Goal: Task Accomplishment & Management: Manage account settings

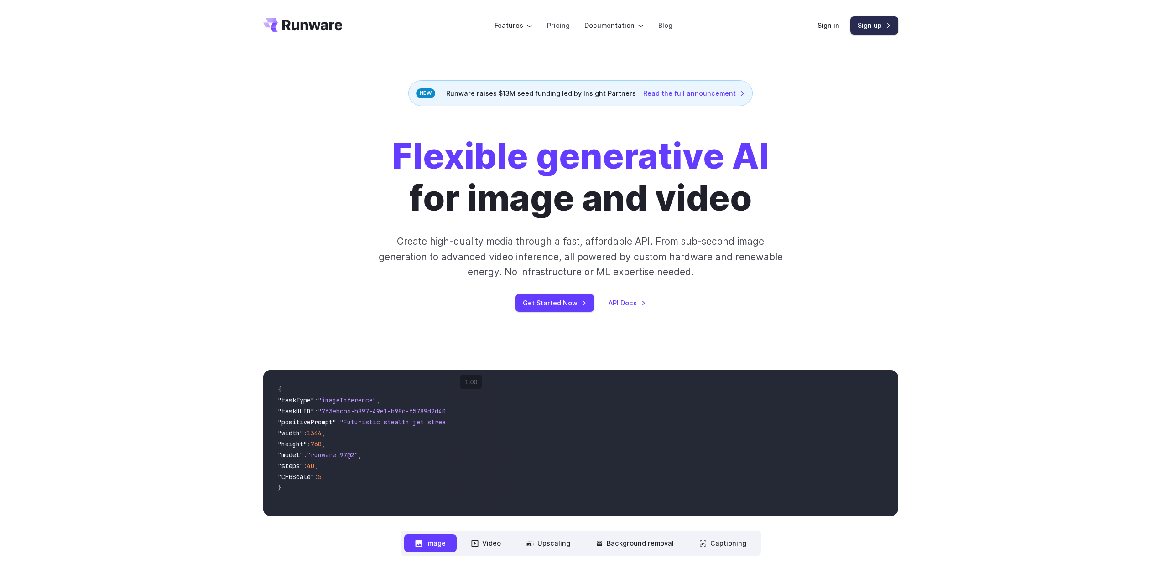
click at [873, 31] on link "Sign up" at bounding box center [874, 25] width 48 height 18
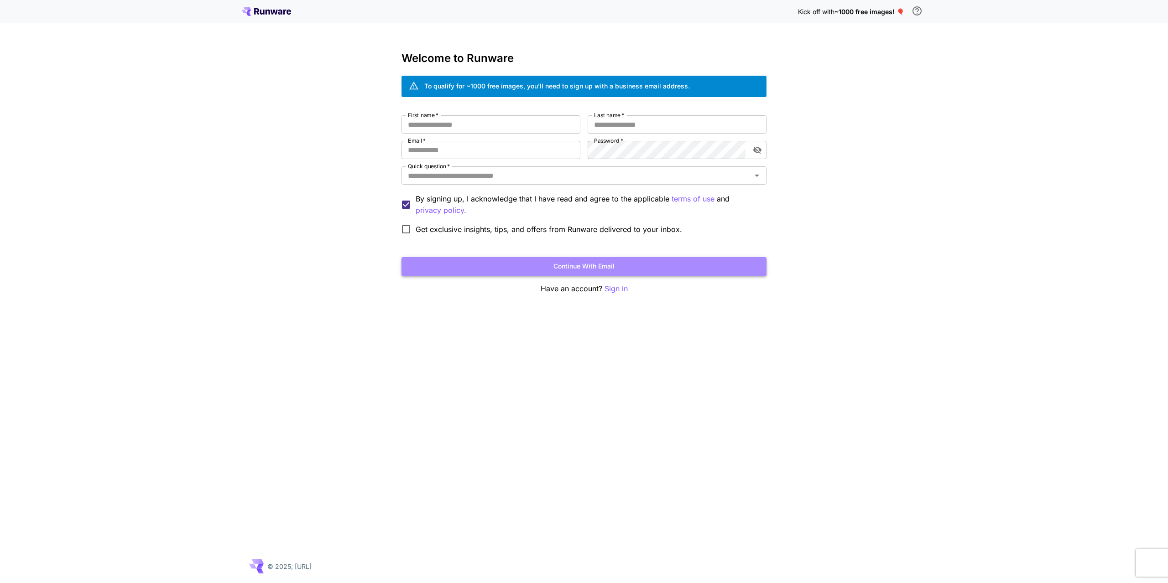
click at [576, 267] on button "Continue with email" at bounding box center [583, 266] width 365 height 19
click at [440, 125] on input "First name   *" at bounding box center [490, 124] width 179 height 18
type input "**********"
type input "********"
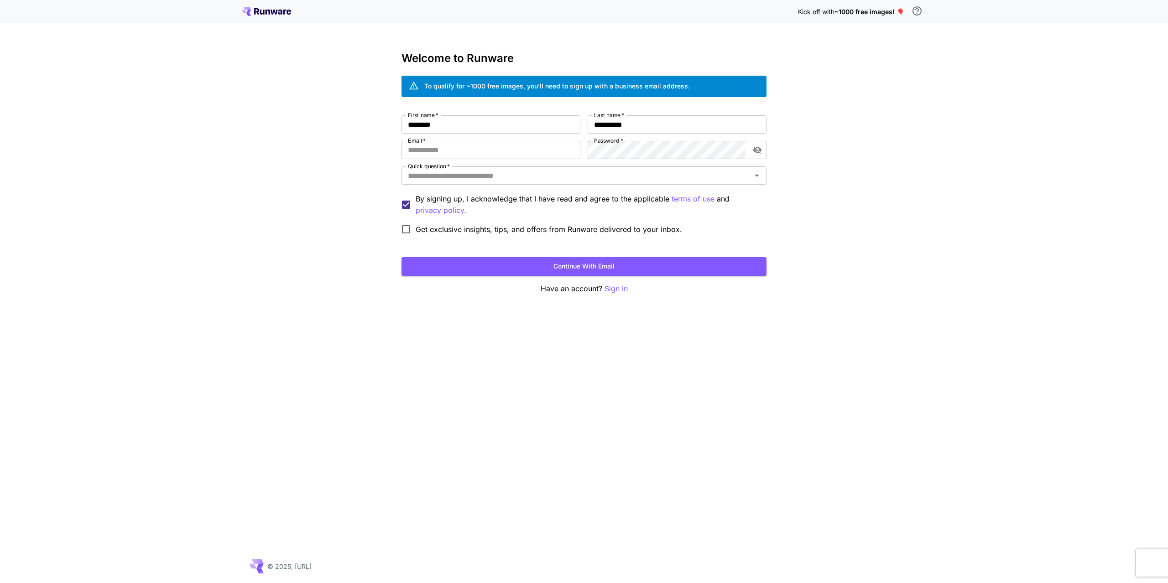
type input "**********"
click at [588, 269] on button "Continue with email" at bounding box center [583, 266] width 365 height 19
click at [754, 177] on icon "Open" at bounding box center [756, 175] width 11 height 11
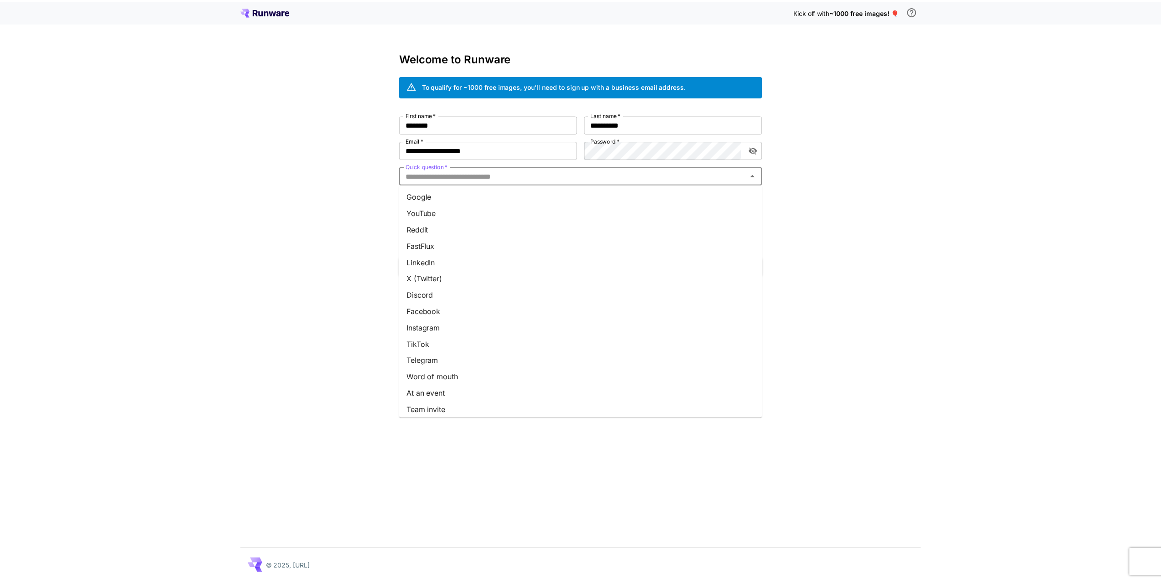
scroll to position [20, 0]
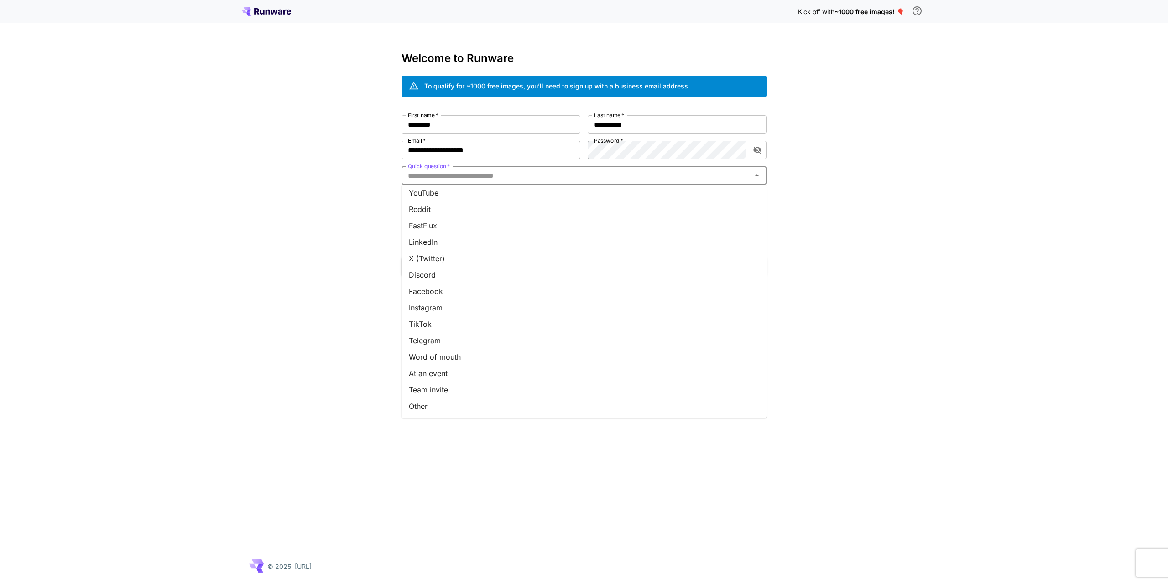
click at [446, 404] on li "Other" at bounding box center [583, 406] width 365 height 16
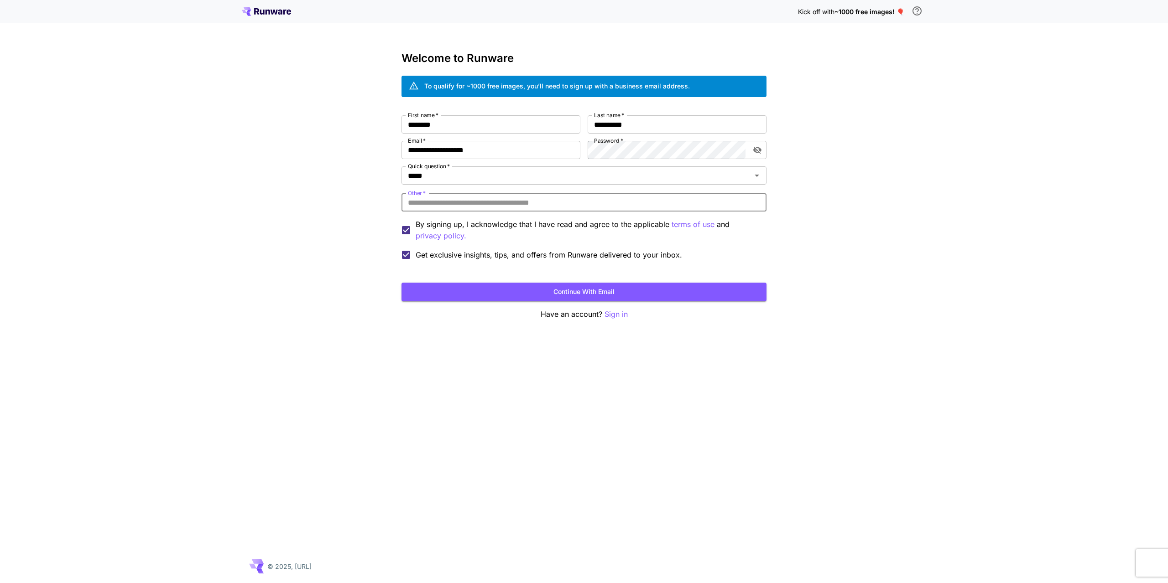
click at [442, 201] on input "Other   *" at bounding box center [583, 202] width 365 height 18
type input "*******"
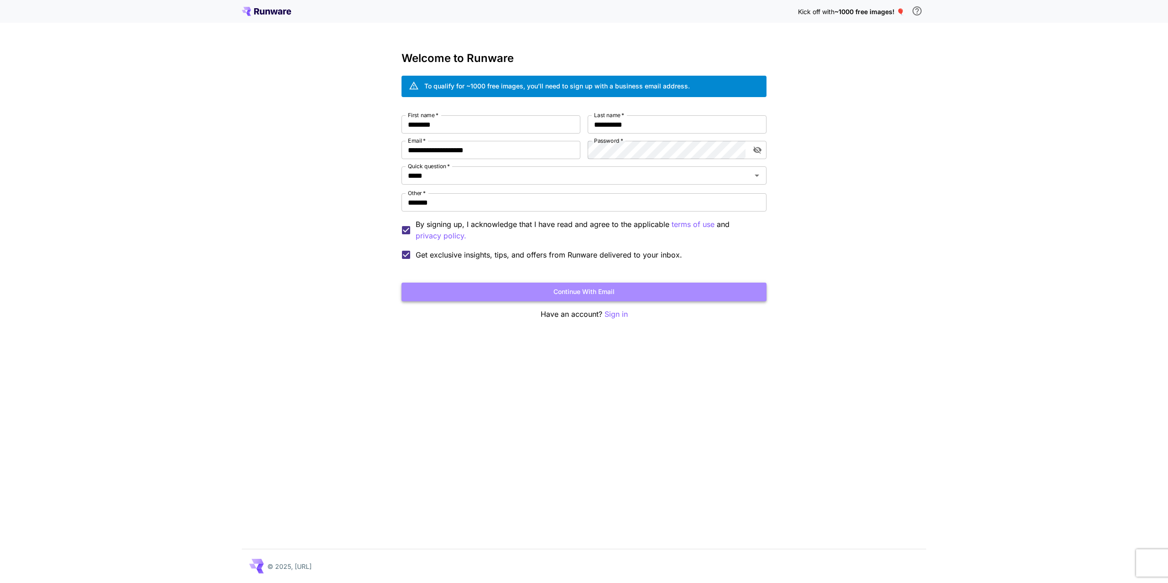
click at [581, 293] on button "Continue with email" at bounding box center [583, 292] width 365 height 19
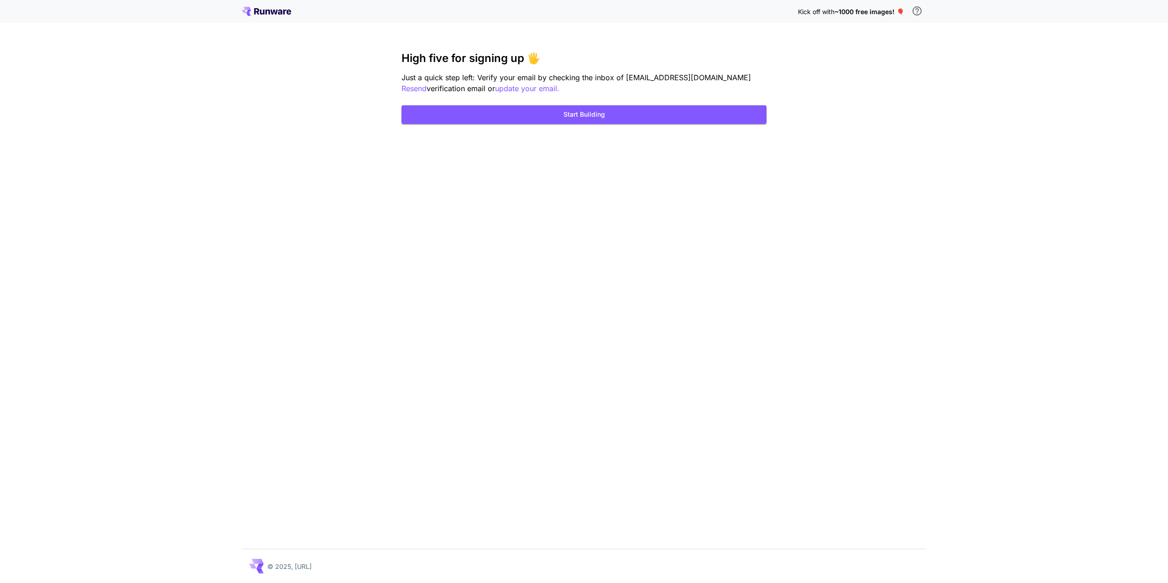
click at [582, 116] on button "Start Building" at bounding box center [583, 114] width 365 height 19
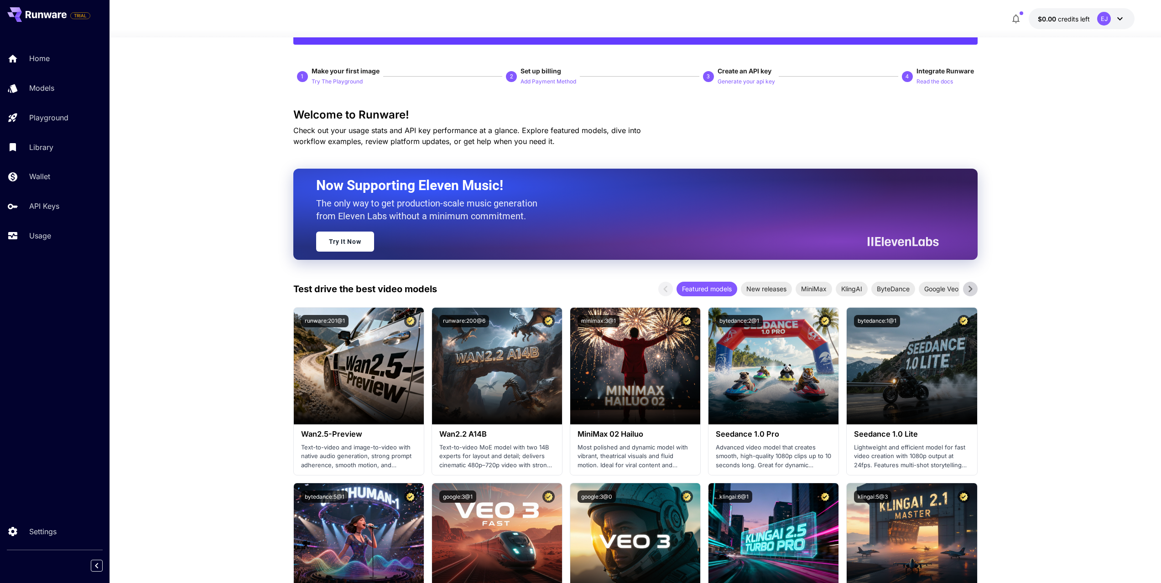
scroll to position [137, 0]
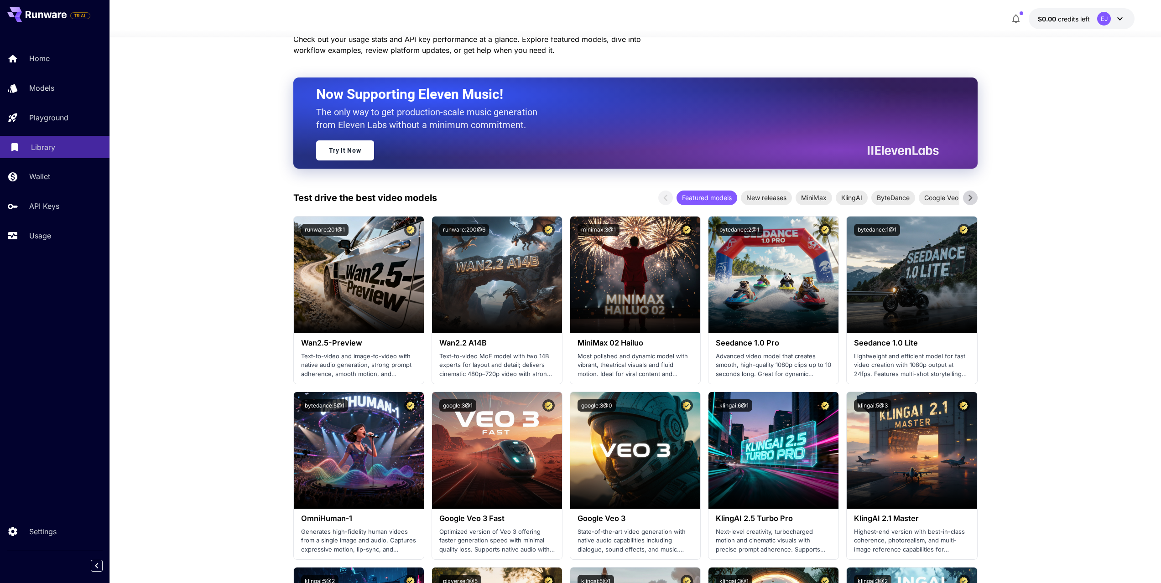
click at [45, 146] on p "Library" at bounding box center [43, 147] width 24 height 11
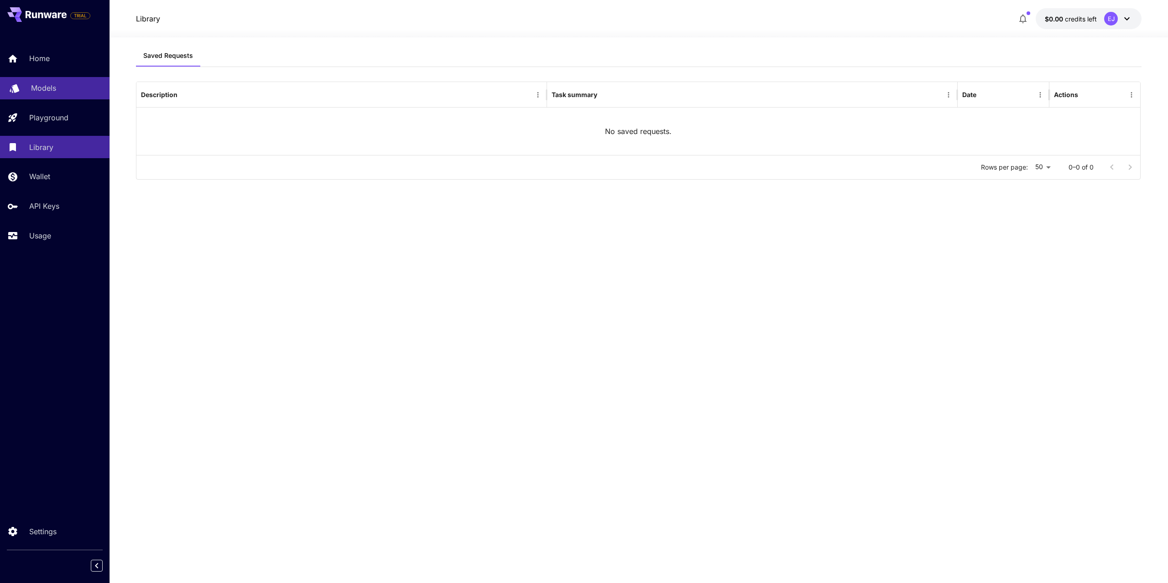
click at [54, 89] on p "Models" at bounding box center [43, 88] width 25 height 11
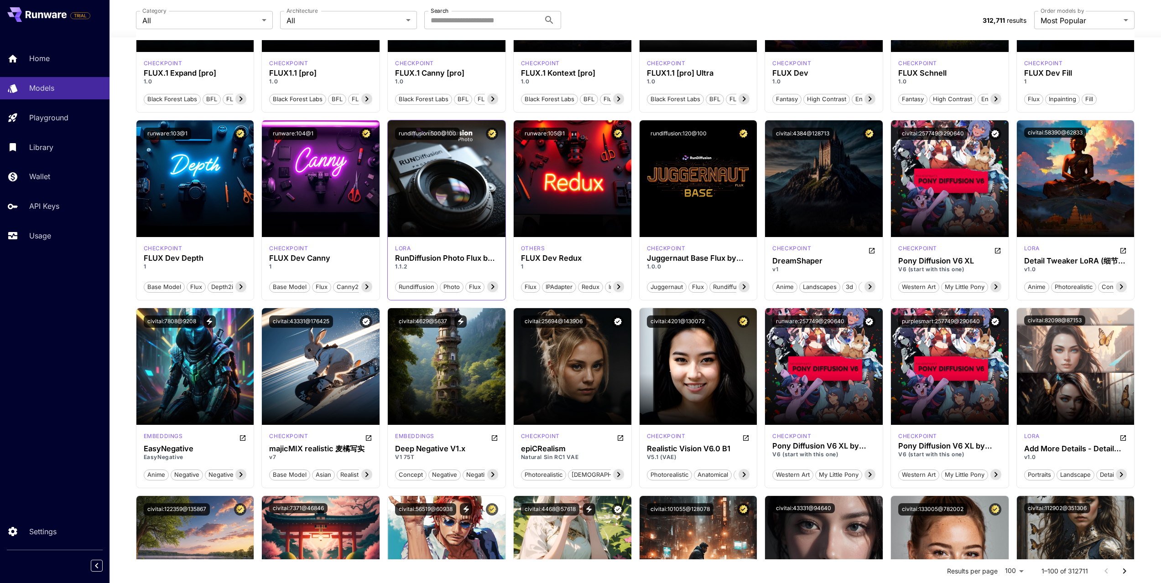
scroll to position [319, 0]
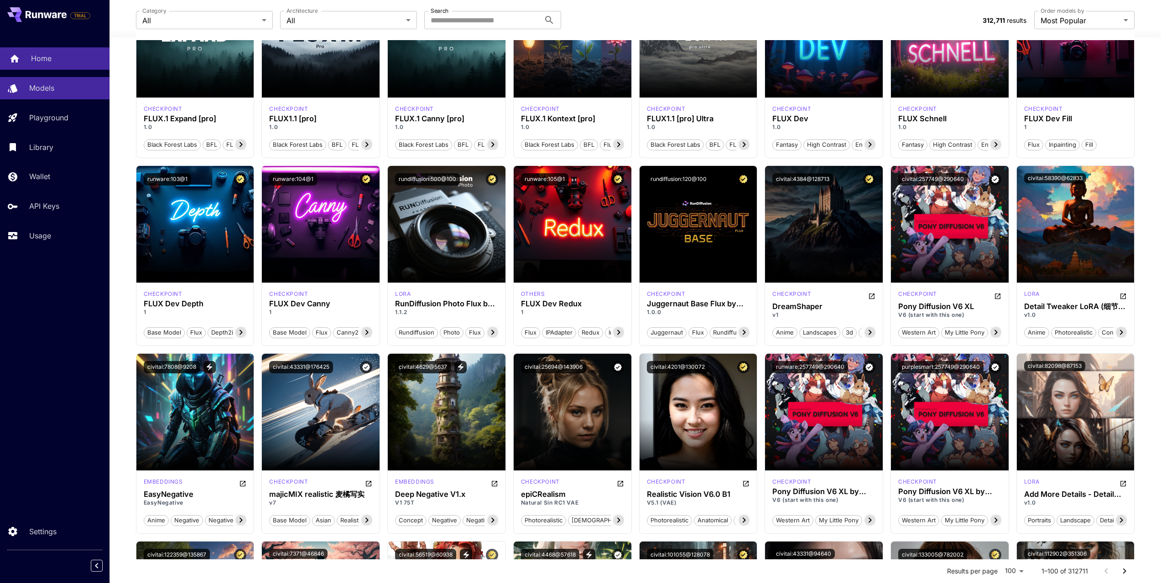
click at [57, 58] on div "Home" at bounding box center [66, 58] width 71 height 11
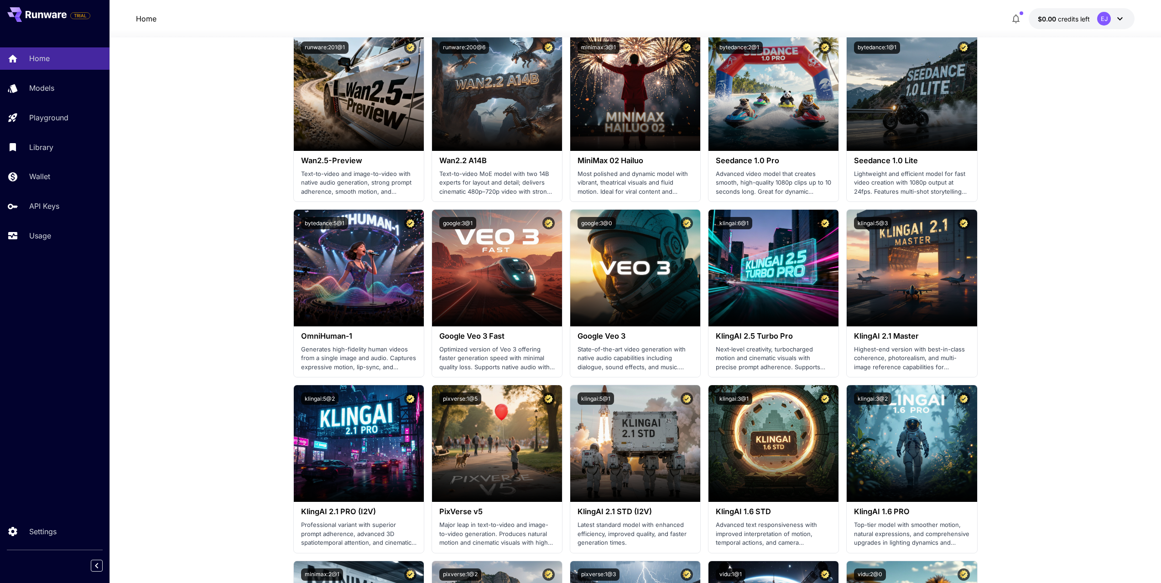
click at [1124, 20] on icon at bounding box center [1119, 18] width 11 height 11
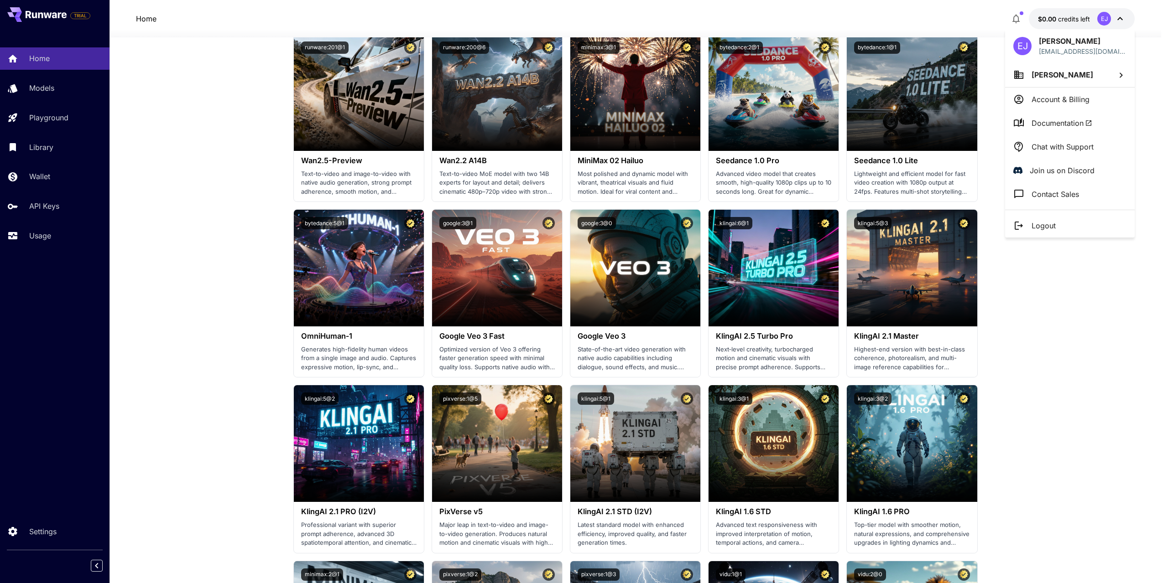
click at [42, 237] on div at bounding box center [584, 291] width 1168 height 583
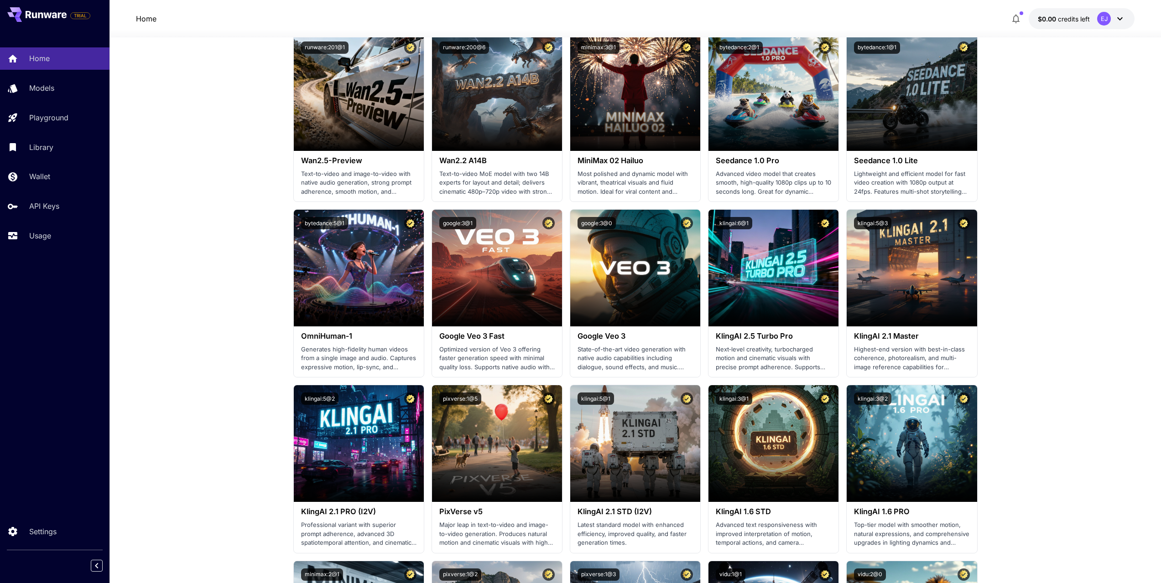
click at [42, 237] on p "Usage" at bounding box center [40, 235] width 22 height 11
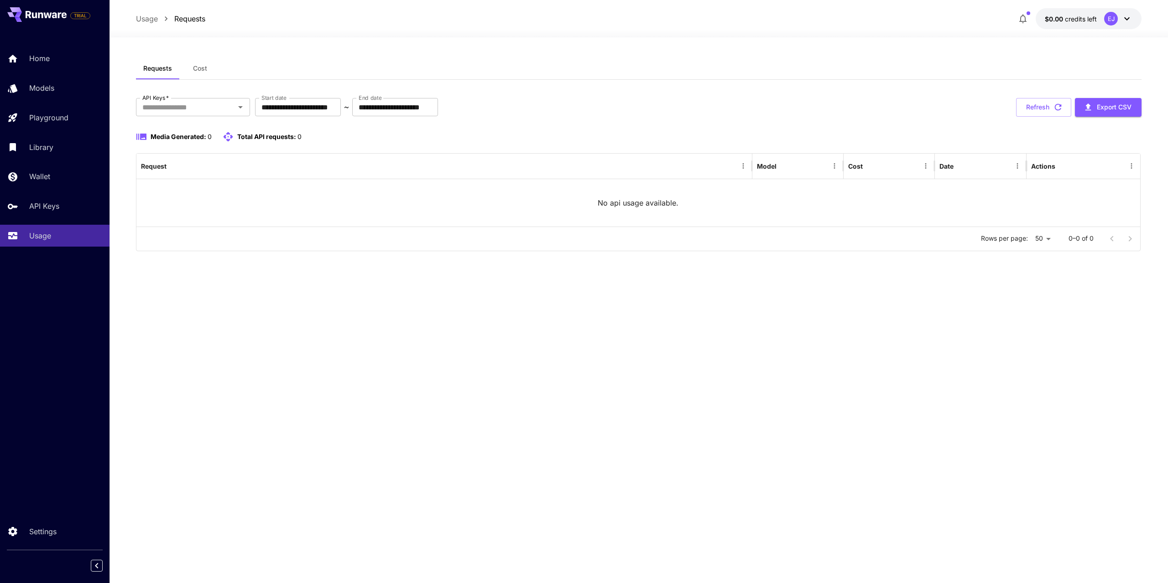
click at [201, 69] on span "Cost" at bounding box center [200, 68] width 14 height 8
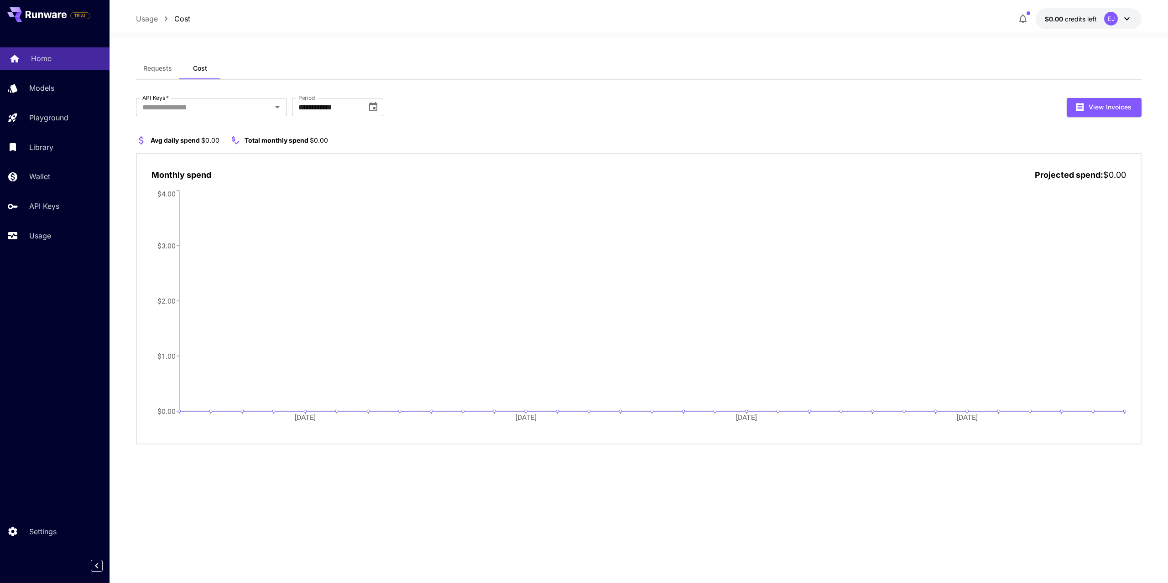
click at [45, 61] on p "Home" at bounding box center [41, 58] width 21 height 11
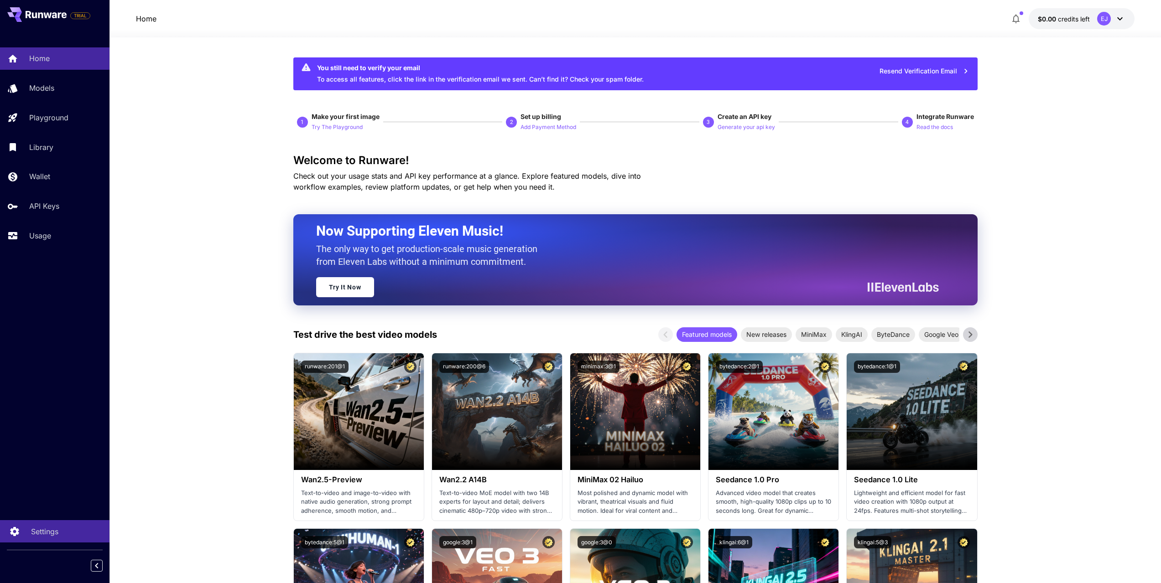
click at [44, 533] on p "Settings" at bounding box center [44, 531] width 27 height 11
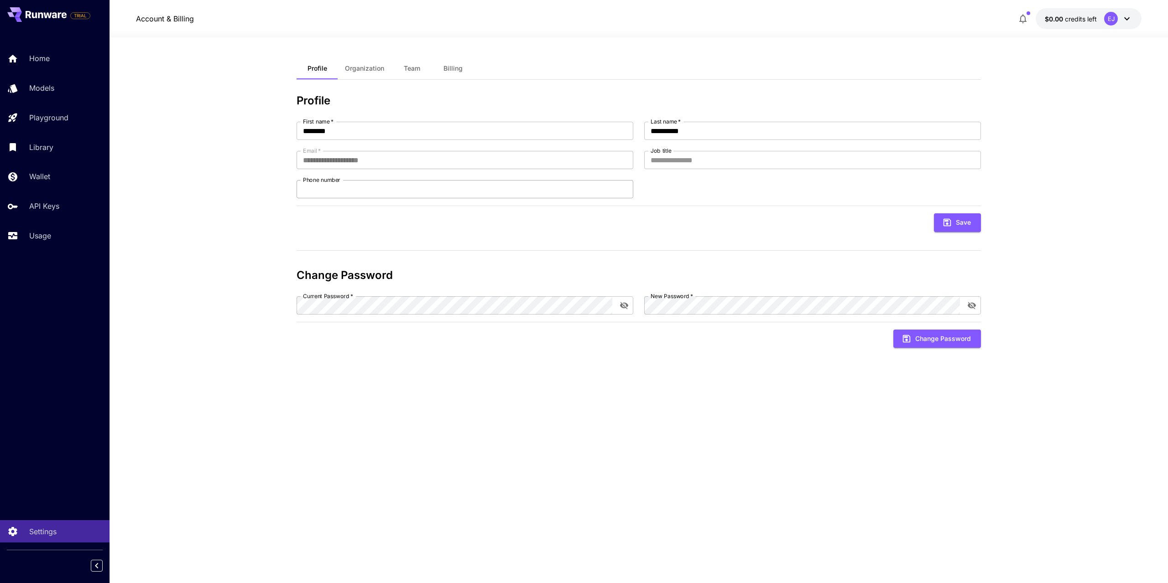
click at [633, 189] on nordpass-icon at bounding box center [633, 189] width 0 height 0
click at [704, 218] on div "Save" at bounding box center [638, 222] width 684 height 19
click at [1023, 22] on icon "button" at bounding box center [1022, 19] width 7 height 9
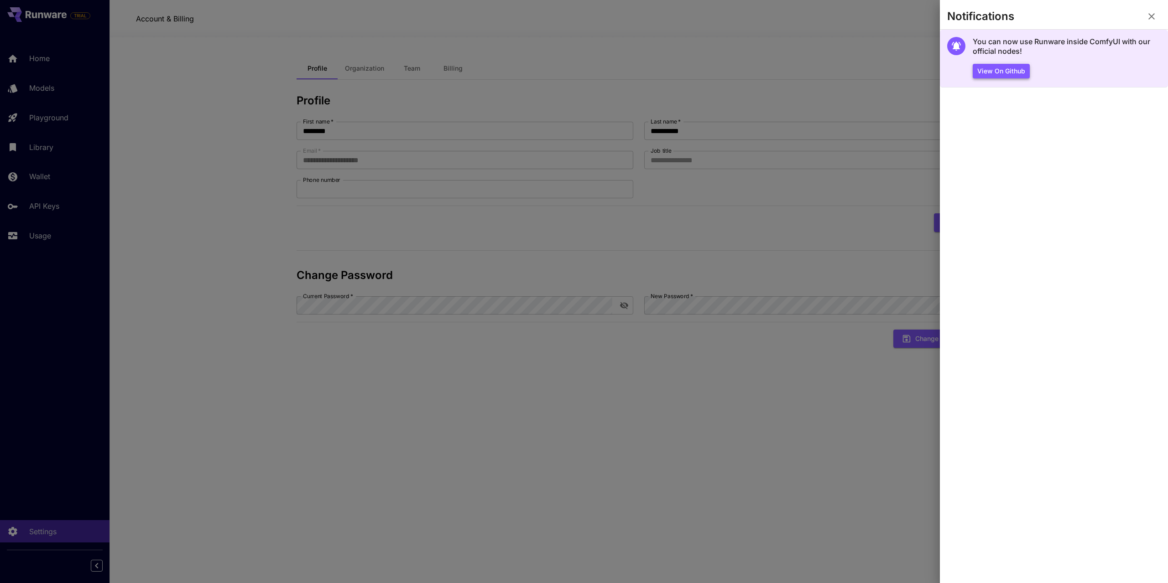
click at [1001, 71] on button "View on Github" at bounding box center [1000, 71] width 57 height 15
